Goal: Communication & Community: Participate in discussion

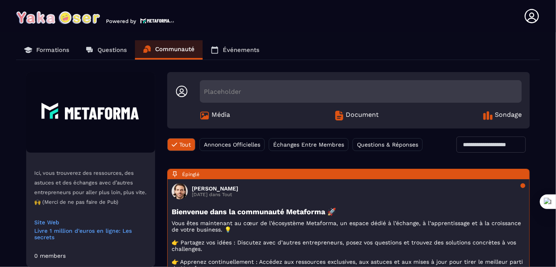
click at [47, 50] on p "Formations" at bounding box center [52, 49] width 33 height 7
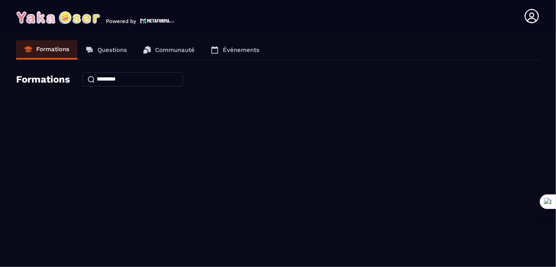
click at [108, 50] on p "Questions" at bounding box center [112, 49] width 29 height 7
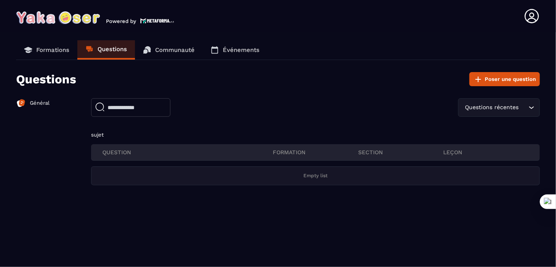
click at [41, 101] on p "Général" at bounding box center [40, 103] width 20 height 7
click at [37, 101] on p "Général" at bounding box center [40, 103] width 20 height 7
click at [23, 99] on img at bounding box center [21, 103] width 10 height 10
click at [21, 104] on img at bounding box center [21, 103] width 10 height 10
click at [43, 100] on p "Général" at bounding box center [40, 103] width 20 height 7
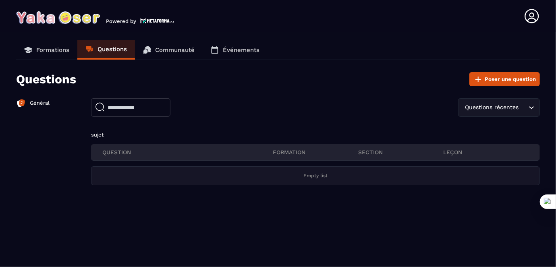
click at [123, 106] on input "text" at bounding box center [130, 107] width 79 height 19
type input "**********"
click at [103, 112] on input "**********" at bounding box center [135, 107] width 88 height 18
click at [134, 115] on input "**********" at bounding box center [135, 107] width 88 height 18
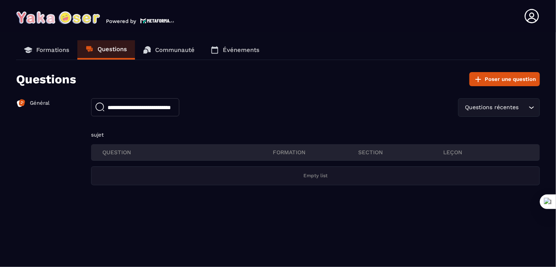
scroll to position [0, 0]
click at [501, 79] on button "Poser une question" at bounding box center [505, 79] width 71 height 14
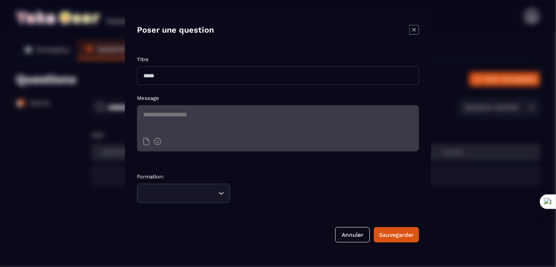
click at [417, 29] on icon "Modal window" at bounding box center [415, 30] width 10 height 10
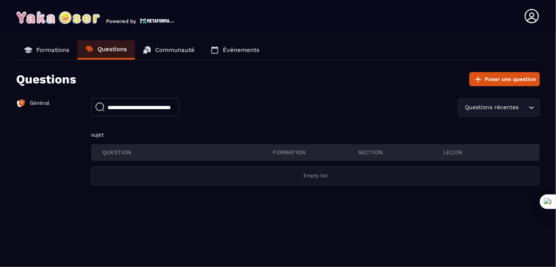
click at [49, 48] on p "Formations" at bounding box center [52, 49] width 33 height 7
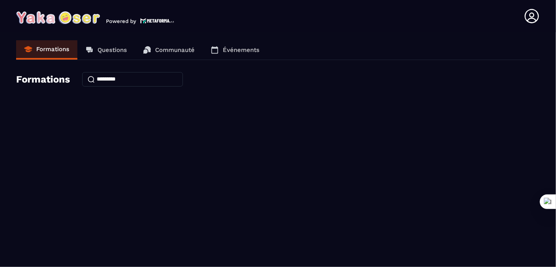
click at [106, 48] on p "Questions" at bounding box center [112, 49] width 29 height 7
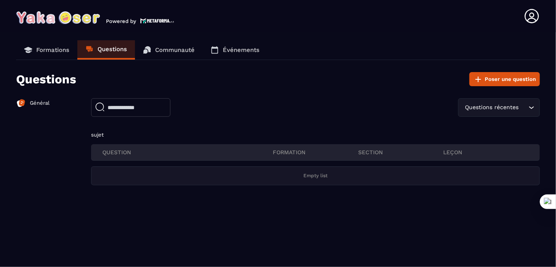
click at [171, 50] on p "Communauté" at bounding box center [175, 49] width 40 height 7
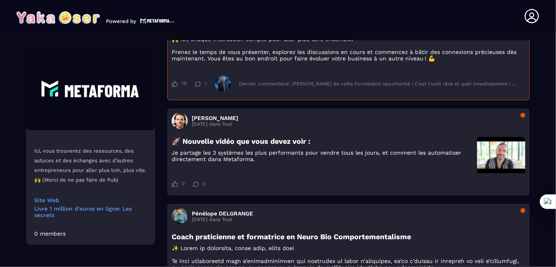
scroll to position [256, 0]
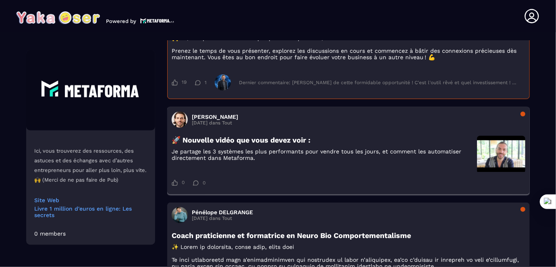
click at [498, 166] on img at bounding box center [501, 154] width 48 height 36
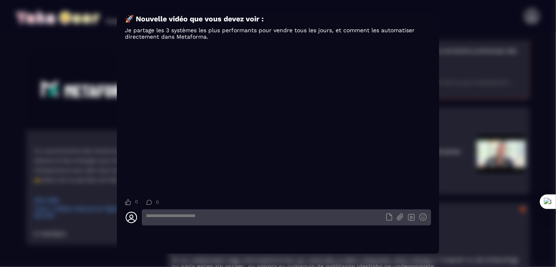
scroll to position [0, 0]
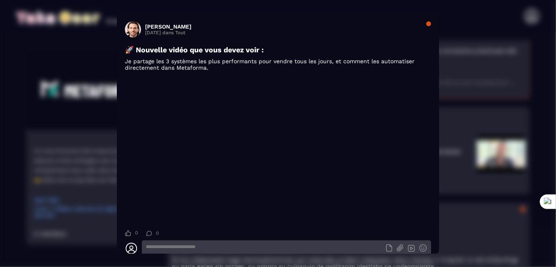
click at [427, 194] on section "[PERSON_NAME] [DATE] dans Tout 🚀 Nouvelle vidéo que vous devez voir : Je partag…" at bounding box center [278, 133] width 323 height 241
click at [420, 190] on link "Modal window" at bounding box center [278, 151] width 306 height 145
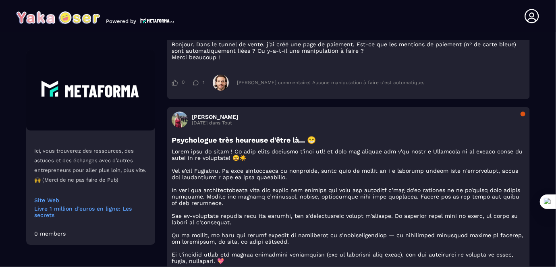
scroll to position [1393, 0]
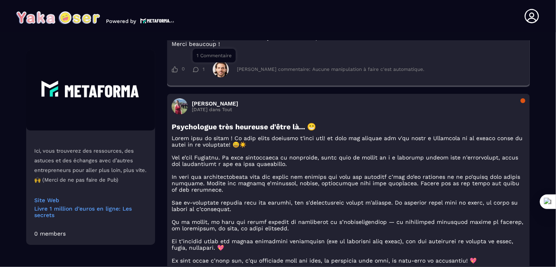
click at [195, 72] on icon at bounding box center [196, 69] width 6 height 5
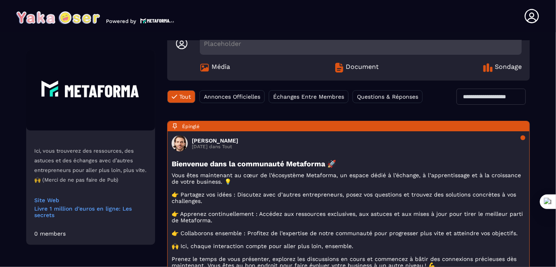
scroll to position [0, 0]
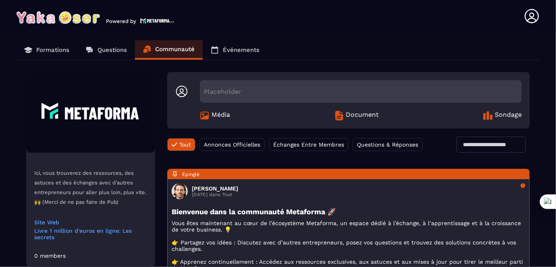
click at [534, 15] on icon at bounding box center [532, 16] width 14 height 14
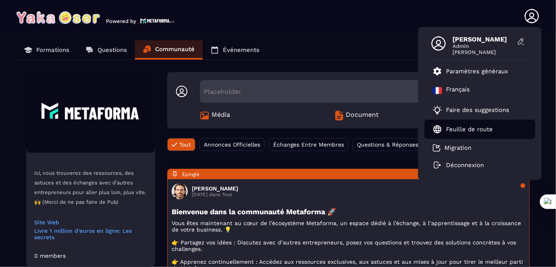
click at [462, 123] on li "Feuille de route" at bounding box center [480, 129] width 111 height 19
click at [462, 130] on p "Feuille de route" at bounding box center [470, 129] width 47 height 7
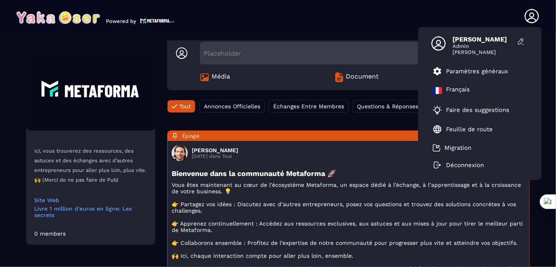
scroll to position [110, 0]
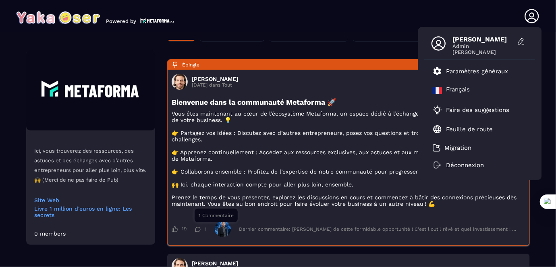
click at [200, 232] on icon at bounding box center [198, 229] width 6 height 5
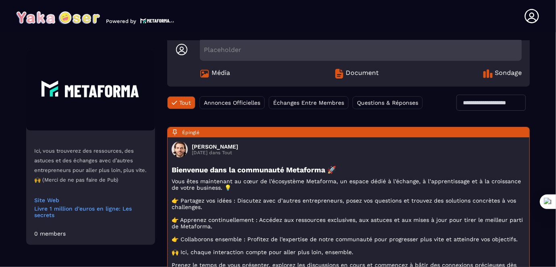
scroll to position [0, 0]
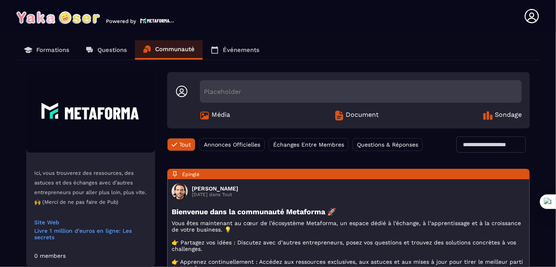
click at [240, 50] on p "Événements" at bounding box center [241, 49] width 37 height 7
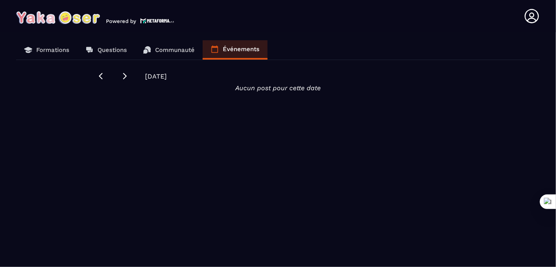
click at [171, 46] on link "Communauté" at bounding box center [169, 49] width 68 height 19
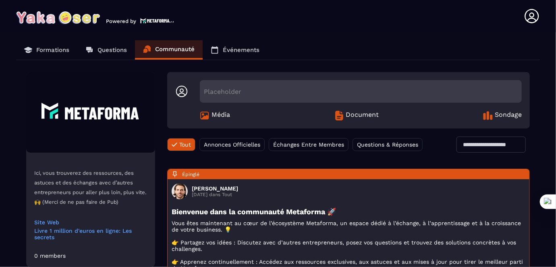
click at [314, 144] on span "Échanges Entre Membres" at bounding box center [308, 145] width 71 height 6
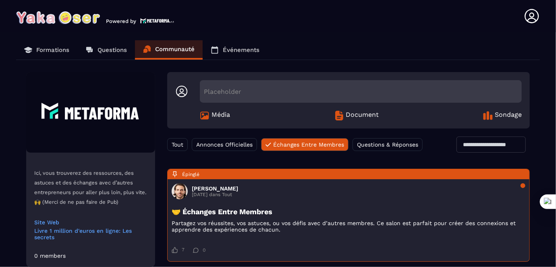
click at [380, 142] on span "Questions & Réponses" at bounding box center [387, 145] width 61 height 6
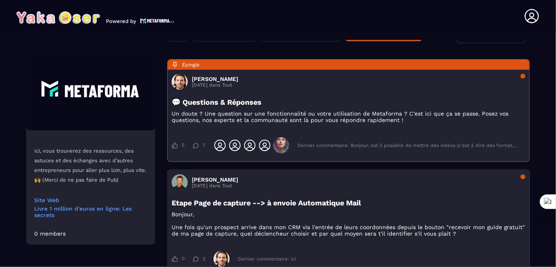
scroll to position [183, 0]
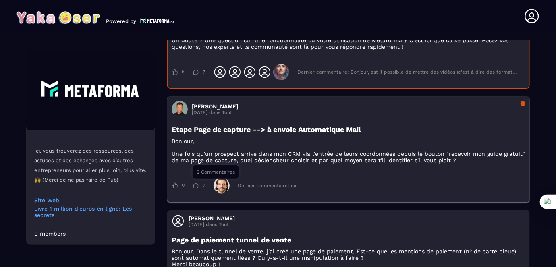
click at [198, 187] on icon at bounding box center [196, 185] width 6 height 5
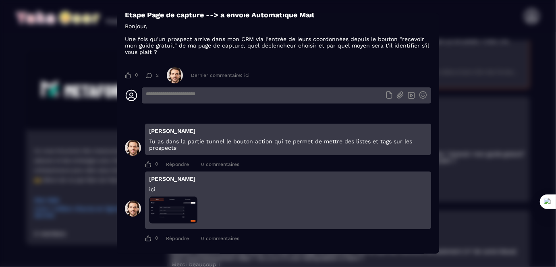
scroll to position [37, 0]
click at [171, 205] on img "Modal window" at bounding box center [173, 210] width 48 height 27
